Goal: Task Accomplishment & Management: Manage account settings

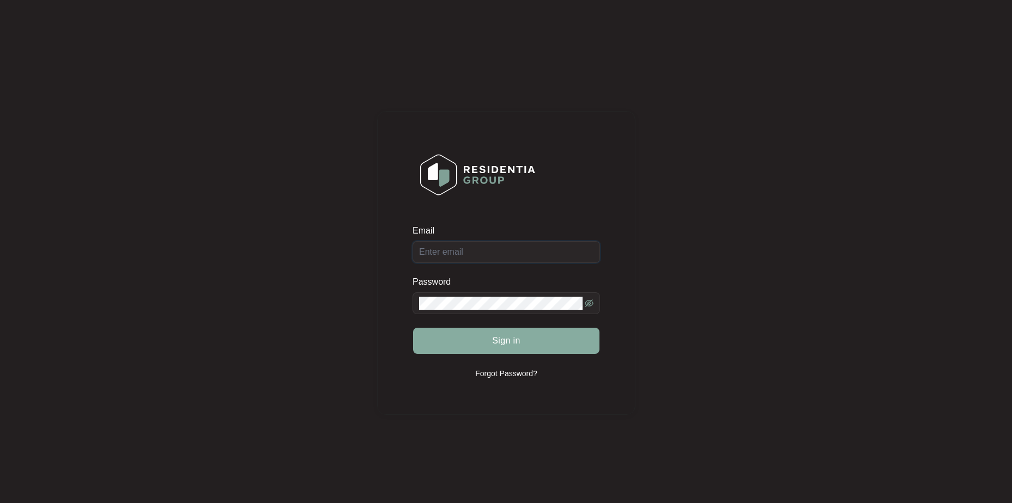
type input "[EMAIL_ADDRESS][DOMAIN_NAME]"
click at [511, 348] on button "Sign in" at bounding box center [506, 341] width 186 height 26
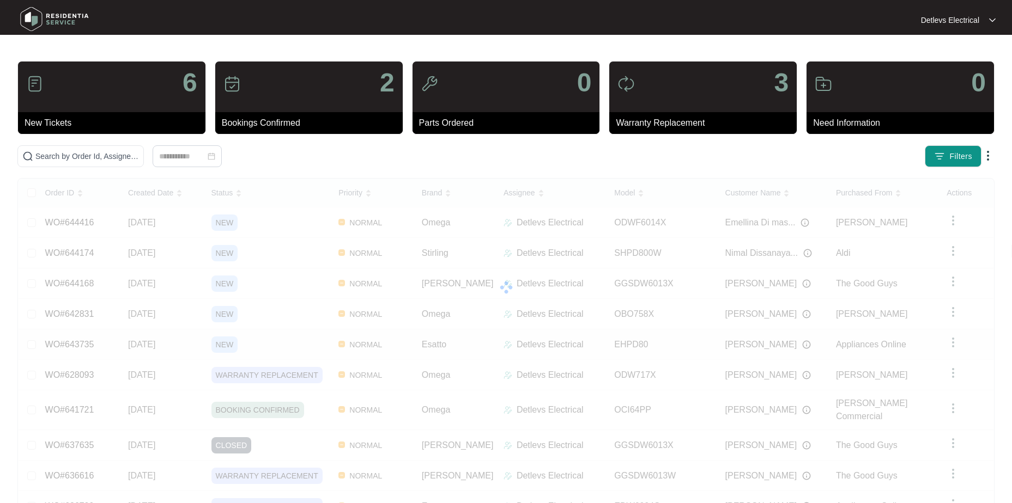
click at [278, 340] on div "Order ID Created Date Status Priority Brand Assignee Model Customer Name Purcha…" at bounding box center [506, 363] width 975 height 369
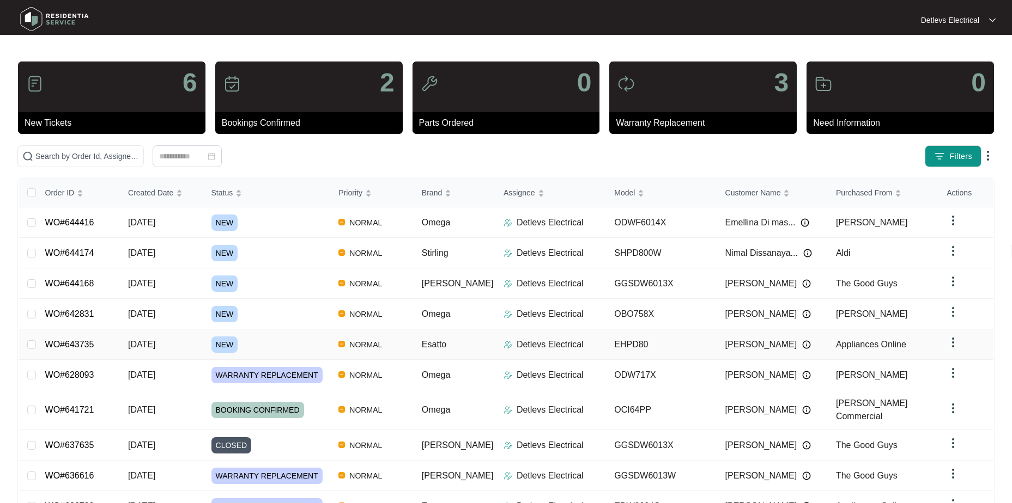
click at [479, 336] on td "Esatto" at bounding box center [454, 345] width 82 height 31
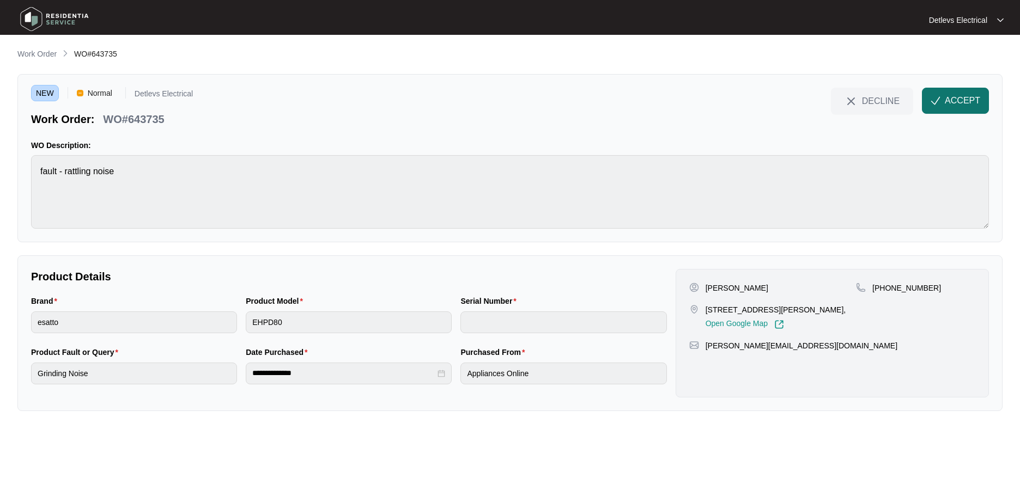
click at [958, 98] on span "ACCEPT" at bounding box center [962, 100] width 35 height 13
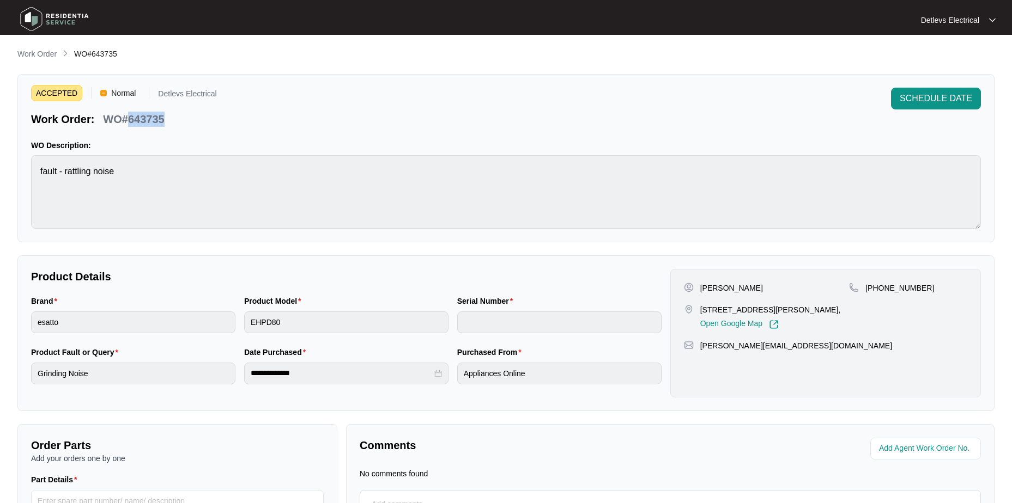
drag, startPoint x: 160, startPoint y: 114, endPoint x: 129, endPoint y: 118, distance: 31.8
click at [129, 118] on div "WO#643735" at bounding box center [134, 117] width 70 height 19
copy p "643735"
click at [206, 252] on div "**********" at bounding box center [505, 325] width 977 height 555
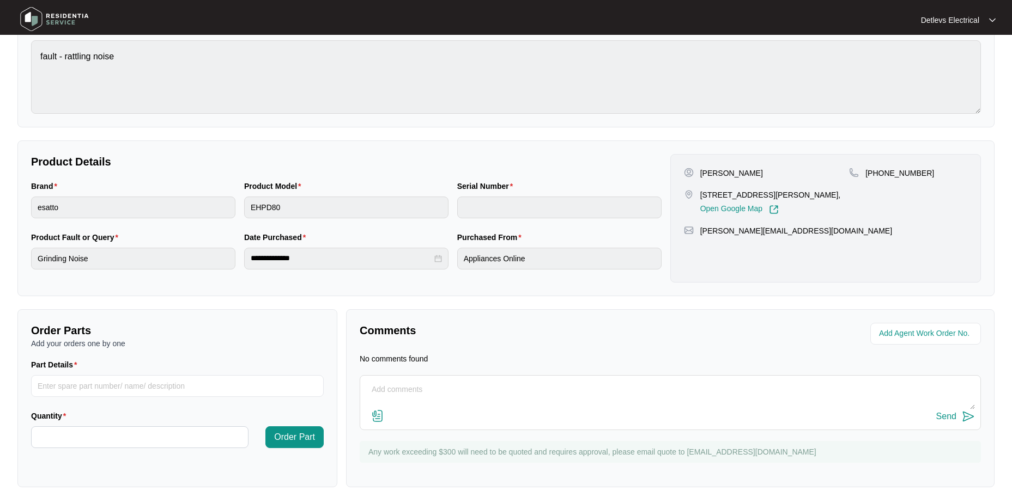
scroll to position [117, 0]
drag, startPoint x: 701, startPoint y: 194, endPoint x: 790, endPoint y: 192, distance: 89.9
click at [790, 192] on p "[STREET_ADDRESS][PERSON_NAME]," at bounding box center [770, 193] width 141 height 11
copy p "[STREET_ADDRESS][PERSON_NAME]"
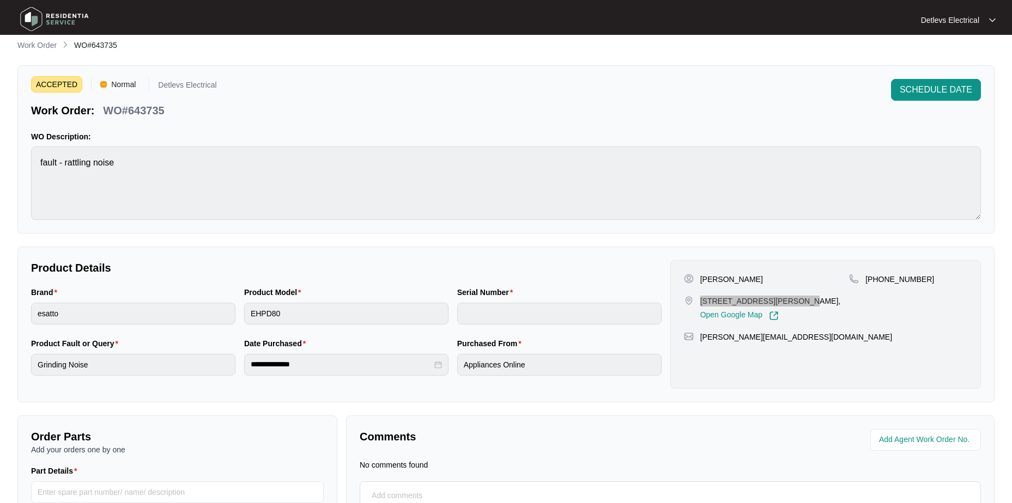
scroll to position [8, 0]
click at [448, 275] on p "Product Details" at bounding box center [346, 268] width 630 height 15
drag, startPoint x: 920, startPoint y: 281, endPoint x: 876, endPoint y: 286, distance: 43.9
click at [876, 286] on div "[PHONE_NUMBER]" at bounding box center [908, 298] width 118 height 47
copy p "420718726"
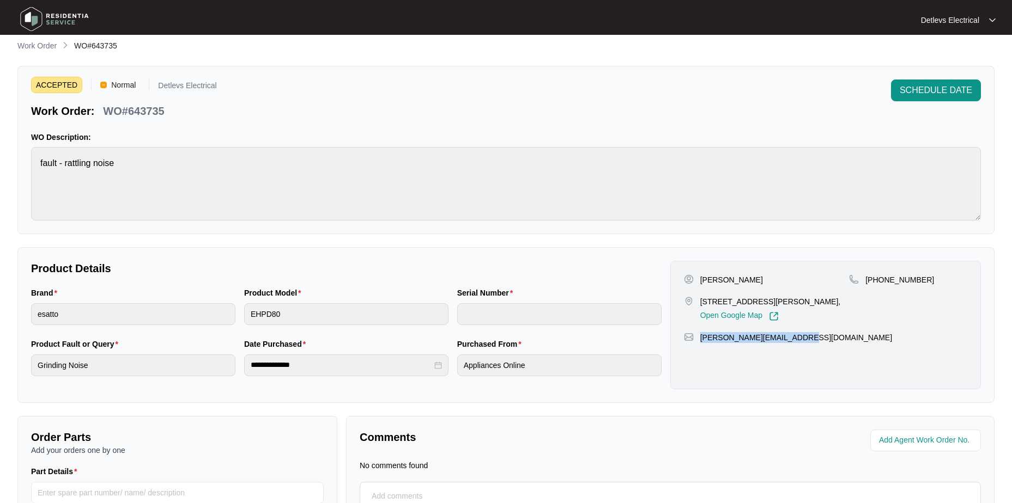
drag, startPoint x: 798, startPoint y: 345, endPoint x: 696, endPoint y: 353, distance: 102.2
click at [696, 353] on div "[PERSON_NAME] [STREET_ADDRESS][PERSON_NAME], Open Google Map [PHONE_NUMBER] [PE…" at bounding box center [825, 325] width 310 height 129
copy p "[PERSON_NAME][EMAIL_ADDRESS][DOMAIN_NAME]"
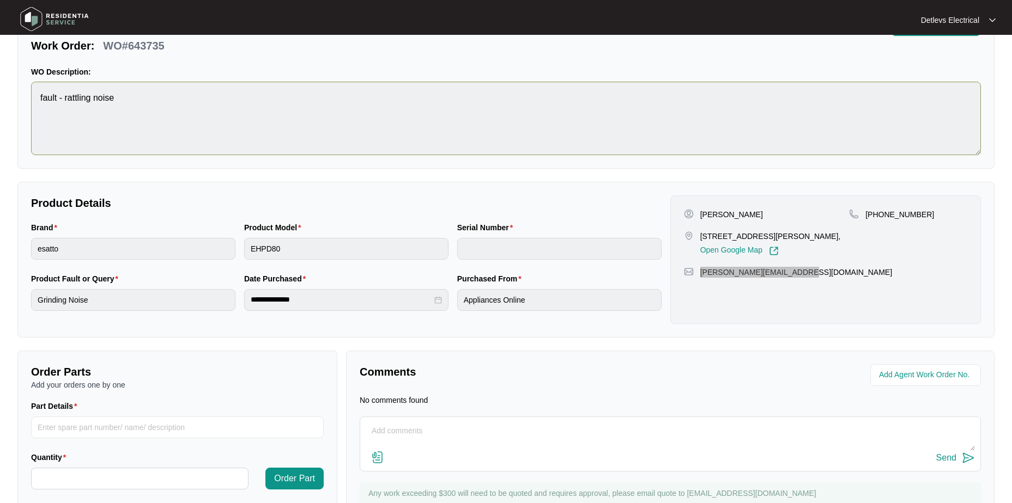
scroll to position [117, 0]
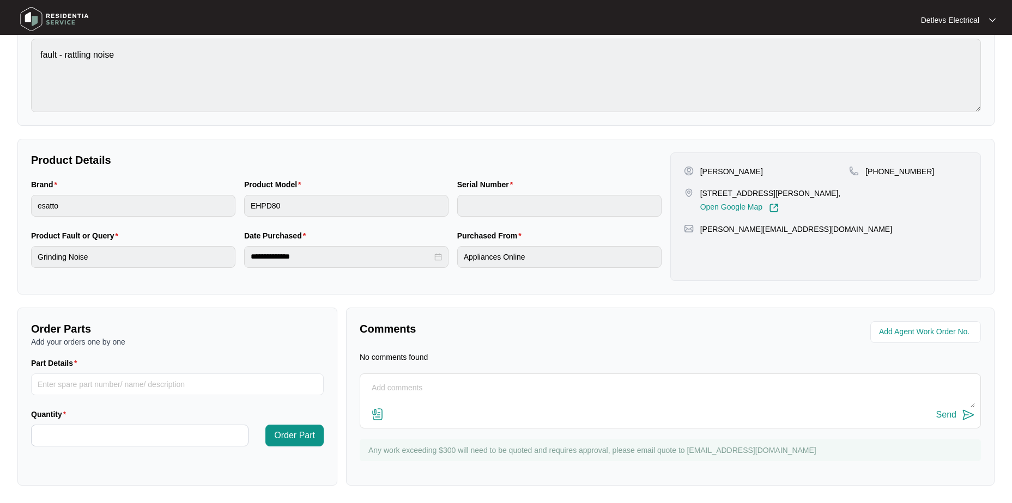
click at [546, 324] on p "Comments" at bounding box center [511, 328] width 303 height 15
click at [598, 337] on div "Comments" at bounding box center [512, 332] width 315 height 22
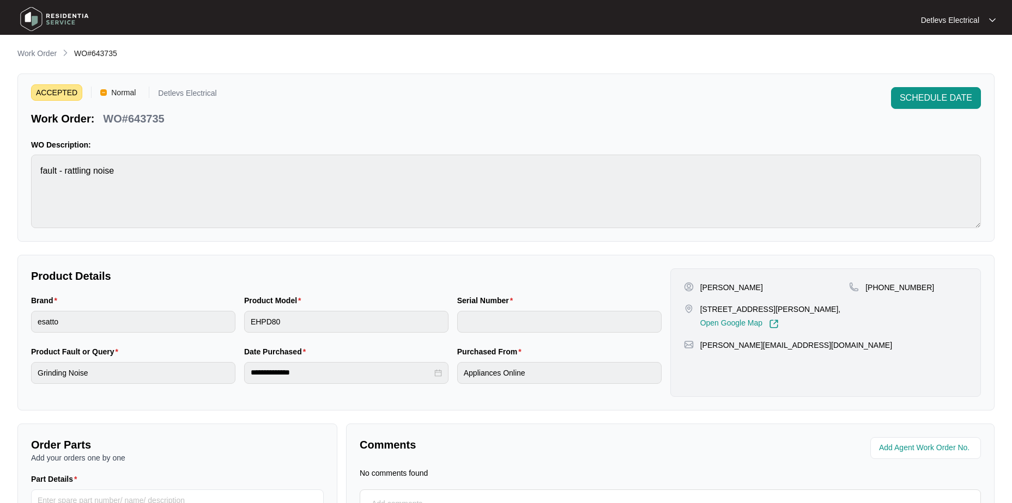
scroll to position [0, 0]
click at [43, 58] on p "Work Order" at bounding box center [36, 53] width 39 height 11
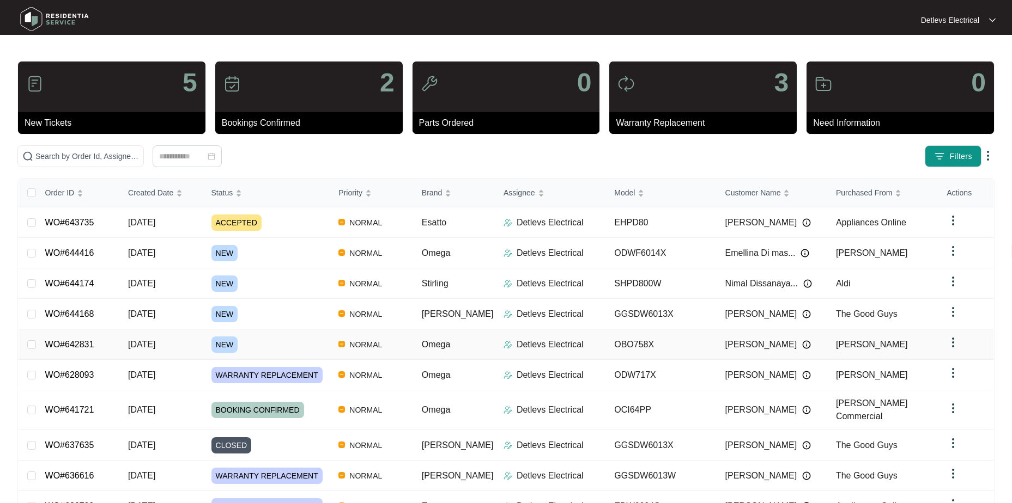
click at [434, 344] on div "Order ID Created Date Status Priority Brand Assignee Model Customer Name Purcha…" at bounding box center [506, 363] width 975 height 369
click at [908, 332] on td "[PERSON_NAME]" at bounding box center [882, 345] width 111 height 31
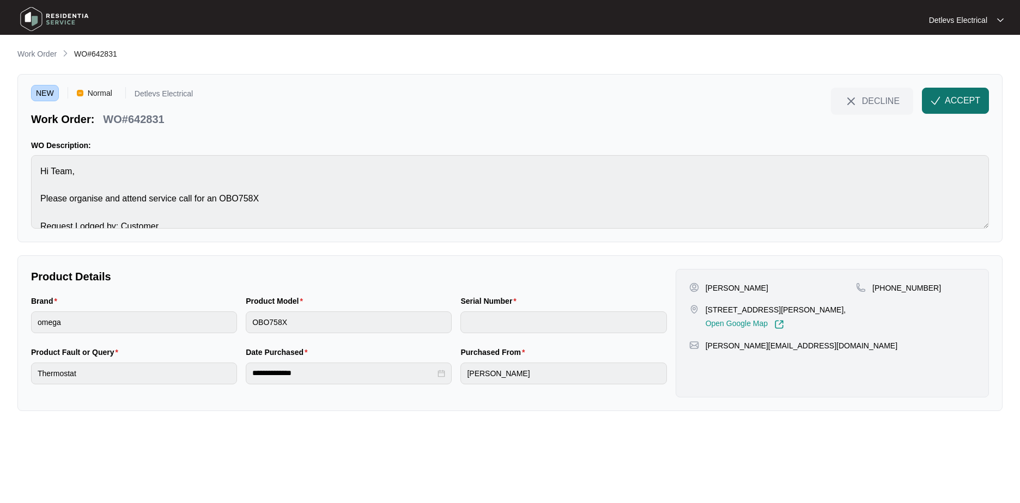
click at [969, 94] on button "ACCEPT" at bounding box center [955, 101] width 67 height 26
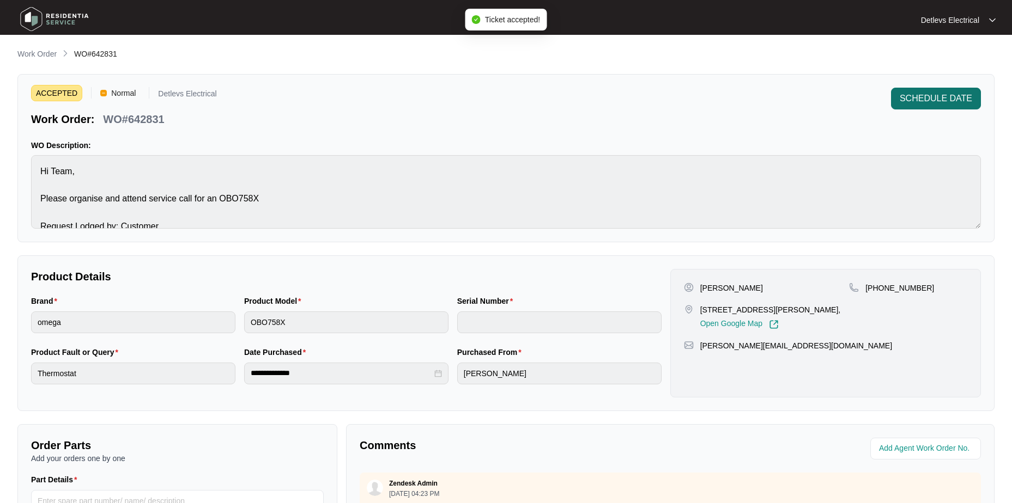
click at [928, 98] on span "SCHEDULE DATE" at bounding box center [935, 98] width 72 height 13
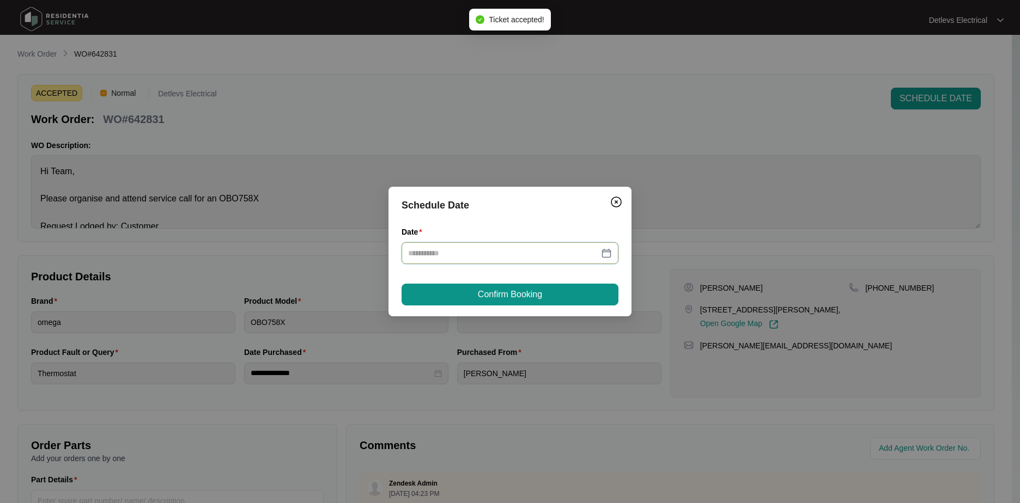
click at [535, 254] on input "Date" at bounding box center [503, 253] width 191 height 12
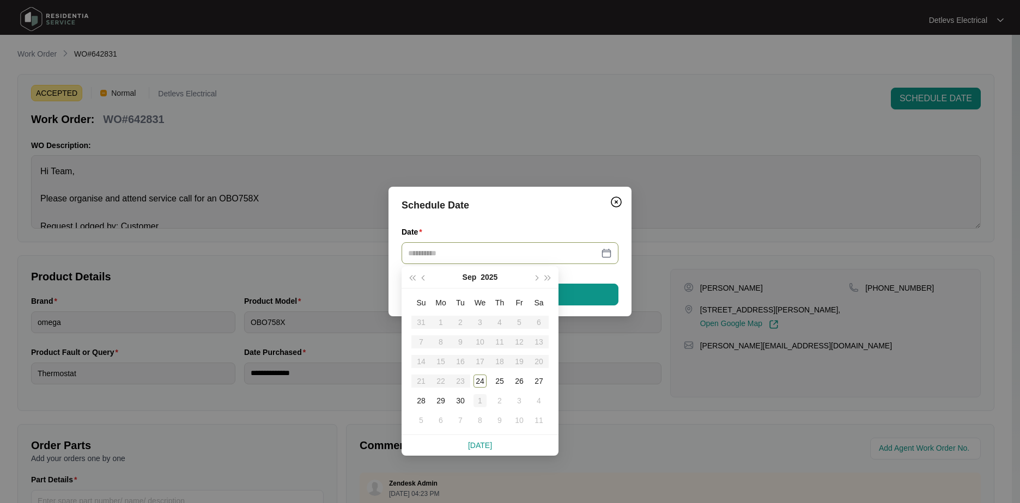
type input "**********"
click at [476, 403] on div "1" at bounding box center [479, 400] width 13 height 13
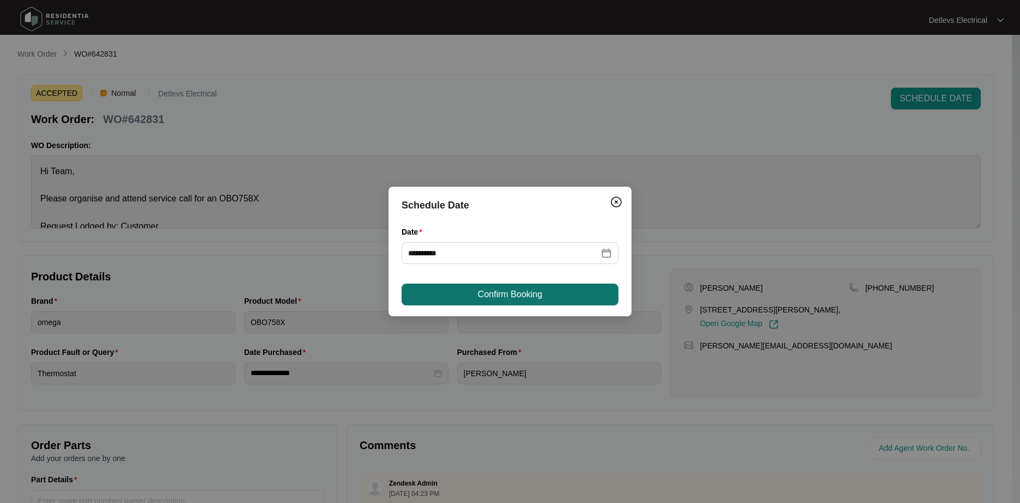
click at [552, 296] on button "Confirm Booking" at bounding box center [509, 295] width 217 height 22
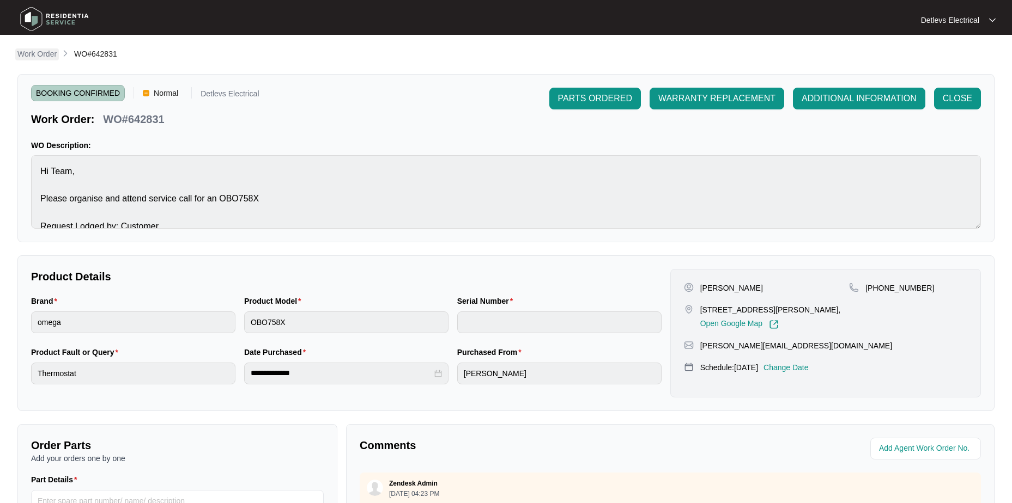
click at [39, 56] on p "Work Order" at bounding box center [36, 53] width 39 height 11
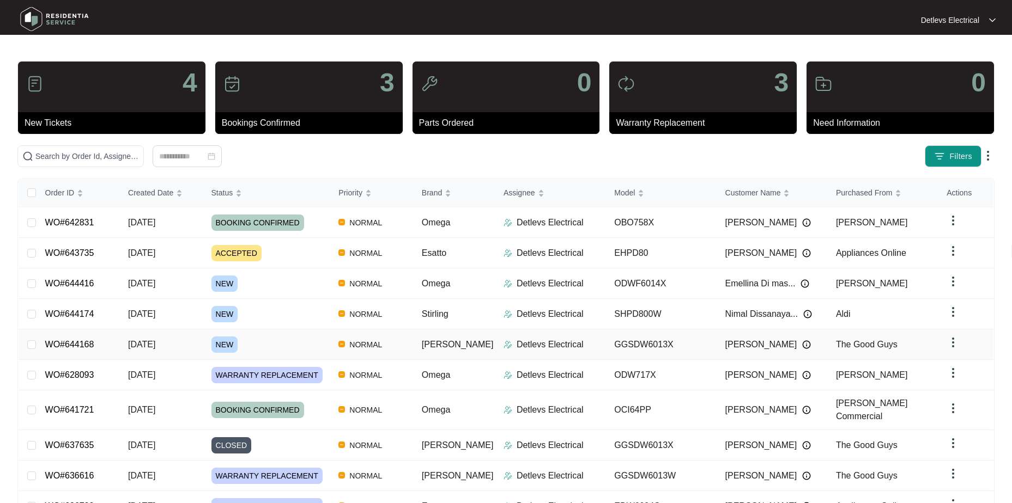
click at [182, 341] on div "Order ID Created Date Status Priority Brand Assignee Model Customer Name Purcha…" at bounding box center [506, 363] width 975 height 369
click at [322, 344] on div "NEW" at bounding box center [270, 345] width 119 height 16
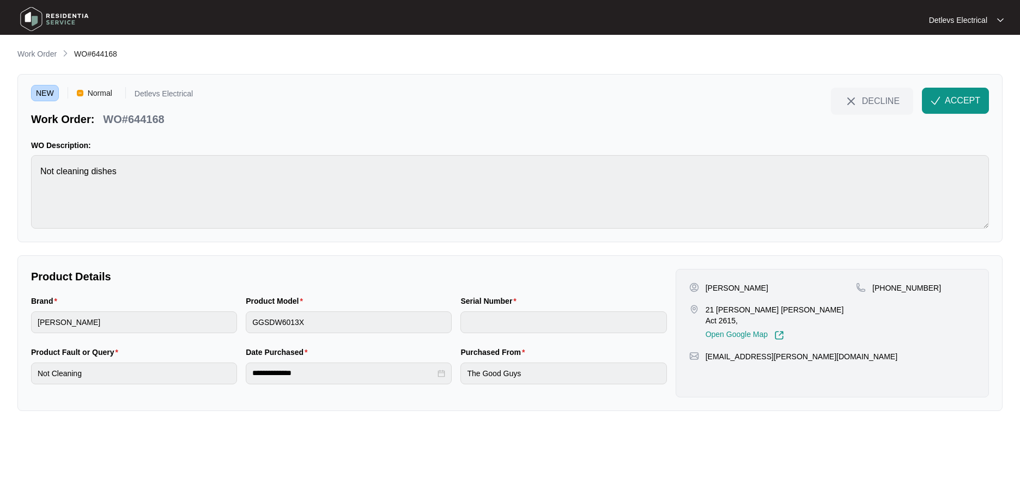
click at [151, 122] on p "WO#644168" at bounding box center [133, 119] width 61 height 15
copy p "644168"
click at [945, 95] on span "ACCEPT" at bounding box center [962, 100] width 35 height 13
